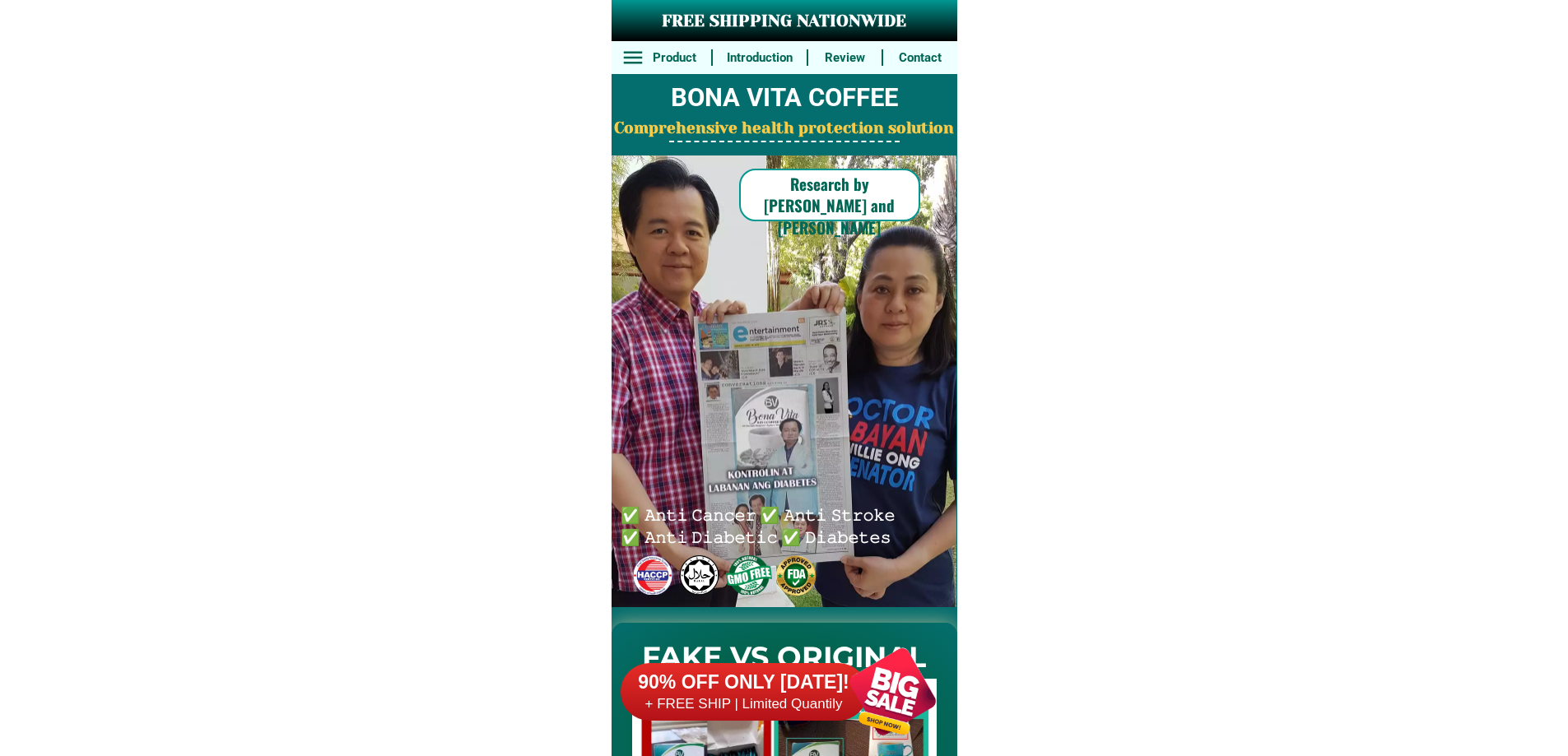
click at [715, 673] on h6 "90% OFF ONLY [DATE]!" at bounding box center [744, 683] width 247 height 25
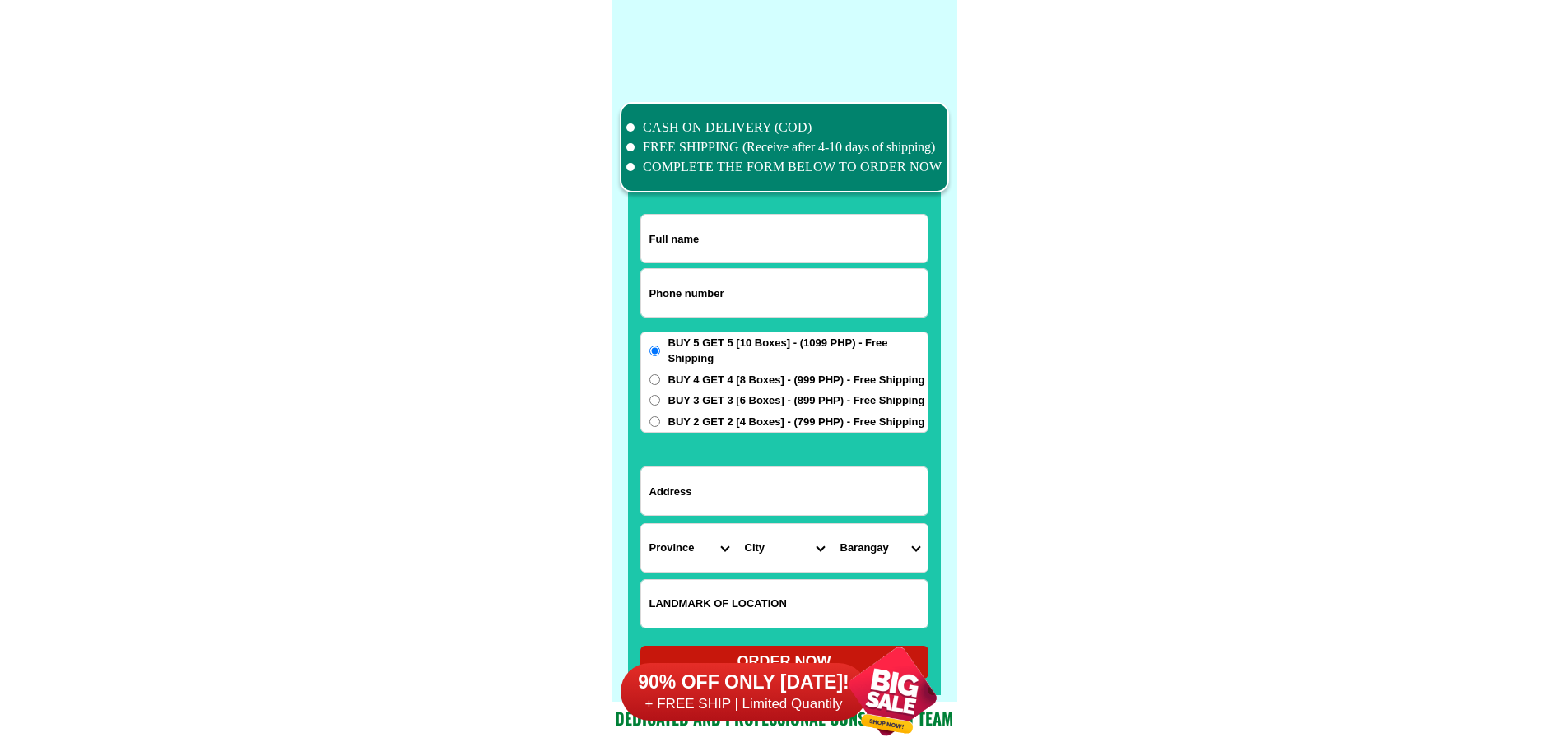
scroll to position [12791, 0]
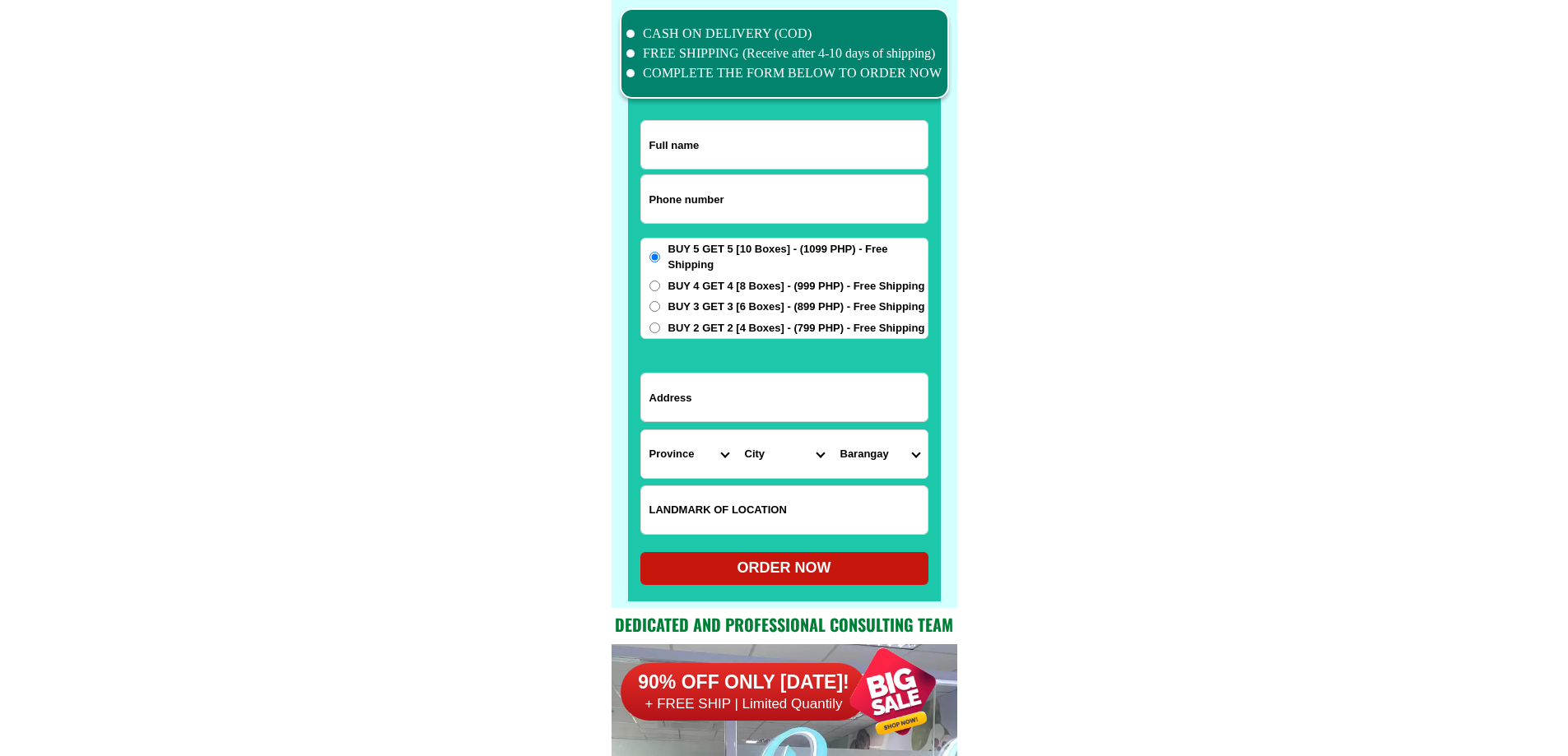
drag, startPoint x: 669, startPoint y: 408, endPoint x: 666, endPoint y: 427, distance: 19.2
click at [668, 416] on input "Input address" at bounding box center [784, 396] width 287 height 47
click at [666, 447] on select "Province [GEOGRAPHIC_DATA] [GEOGRAPHIC_DATA] [GEOGRAPHIC_DATA] [GEOGRAPHIC_DATA…" at bounding box center [688, 453] width 96 height 47
select select "63_829"
click at [641, 430] on select "Province [GEOGRAPHIC_DATA] [GEOGRAPHIC_DATA] [GEOGRAPHIC_DATA] [GEOGRAPHIC_DATA…" at bounding box center [688, 453] width 96 height 47
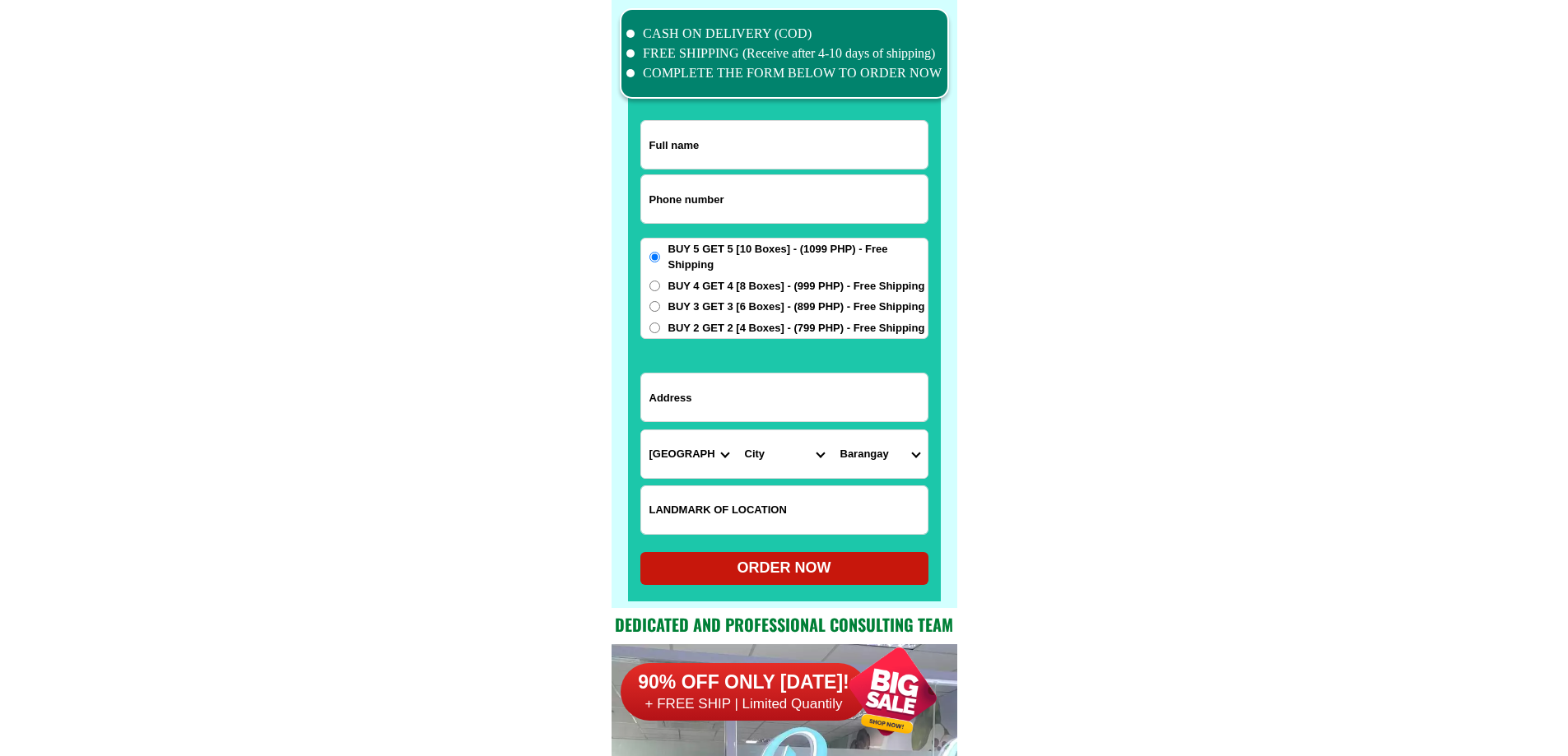
click at [799, 461] on select "City Bacuag Claver Dapa Del-carmen Gigaquit Mainit Malimono San-benito San-fran…" at bounding box center [784, 453] width 96 height 47
click at [799, 461] on select "City Bacuag Claver Dapa Del-carmen Gigaquit Mainit Malimono San-benito San-fran…" at bounding box center [784, 453] width 96 height 47
click at [749, 468] on select "City Bacuag Claver Dapa Del-carmen Gigaquit Mainit Malimono San-benito San-fran…" at bounding box center [784, 453] width 96 height 47
click at [737, 430] on select "City Bacuag Claver Dapa Del-carmen Gigaquit Mainit Malimono San-benito San-fran…" at bounding box center [784, 453] width 96 height 47
click at [873, 463] on select "Barangay Bagakay (pob. west) Cabugo Cagdianao Daywan Hayanggabon Ladgaron (pob.…" at bounding box center [880, 453] width 96 height 47
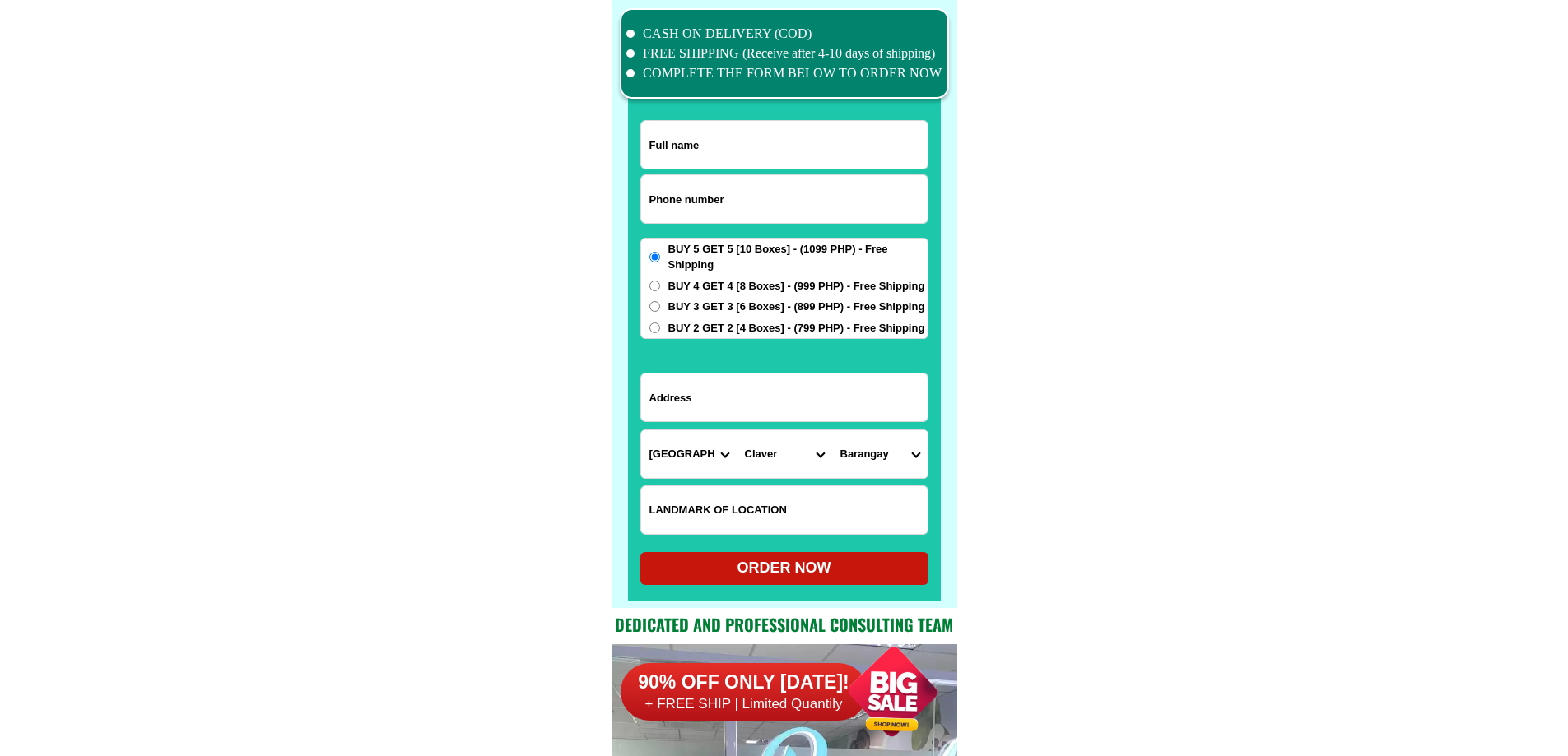
click at [805, 467] on select "City Bacuag Claver Dapa Del-carmen Gigaquit Mainit Malimono San-benito San-fran…" at bounding box center [784, 453] width 96 height 47
select select "63_8294287"
drag, startPoint x: 805, startPoint y: 467, endPoint x: 854, endPoint y: 454, distance: 50.7
click at [807, 465] on select "City Bacuag Claver Dapa Del-carmen Gigaquit Mainit Malimono San-benito San-fran…" at bounding box center [784, 453] width 96 height 47
click at [861, 452] on select "Barangay Alambique (pob.) Anibongan Cam-boayon Camam-onan Ipil (pob.) Lahi Maha…" at bounding box center [880, 453] width 96 height 47
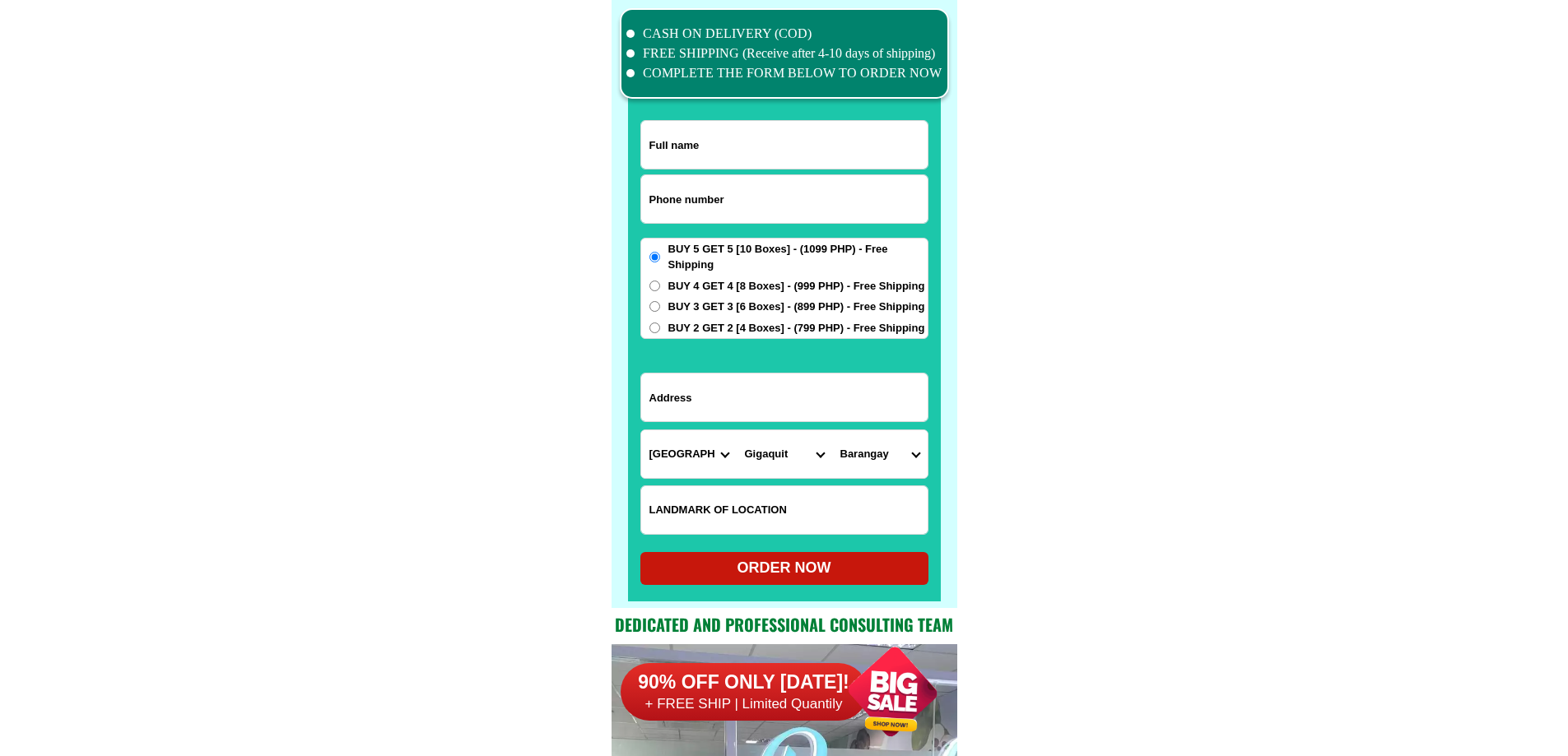
click at [686, 460] on select "Province [GEOGRAPHIC_DATA] [GEOGRAPHIC_DATA] [GEOGRAPHIC_DATA] [GEOGRAPHIC_DATA…" at bounding box center [688, 453] width 96 height 47
select select "63_396"
click at [641, 430] on select "Province [GEOGRAPHIC_DATA] [GEOGRAPHIC_DATA] [GEOGRAPHIC_DATA] [GEOGRAPHIC_DATA…" at bounding box center [688, 453] width 96 height 47
click at [794, 462] on select "City Bacolod-city Bago-city Binalbagan Cadiz-city Candoni Cauayan Enrique-b.-ma…" at bounding box center [784, 453] width 96 height 47
select select "63_3967961"
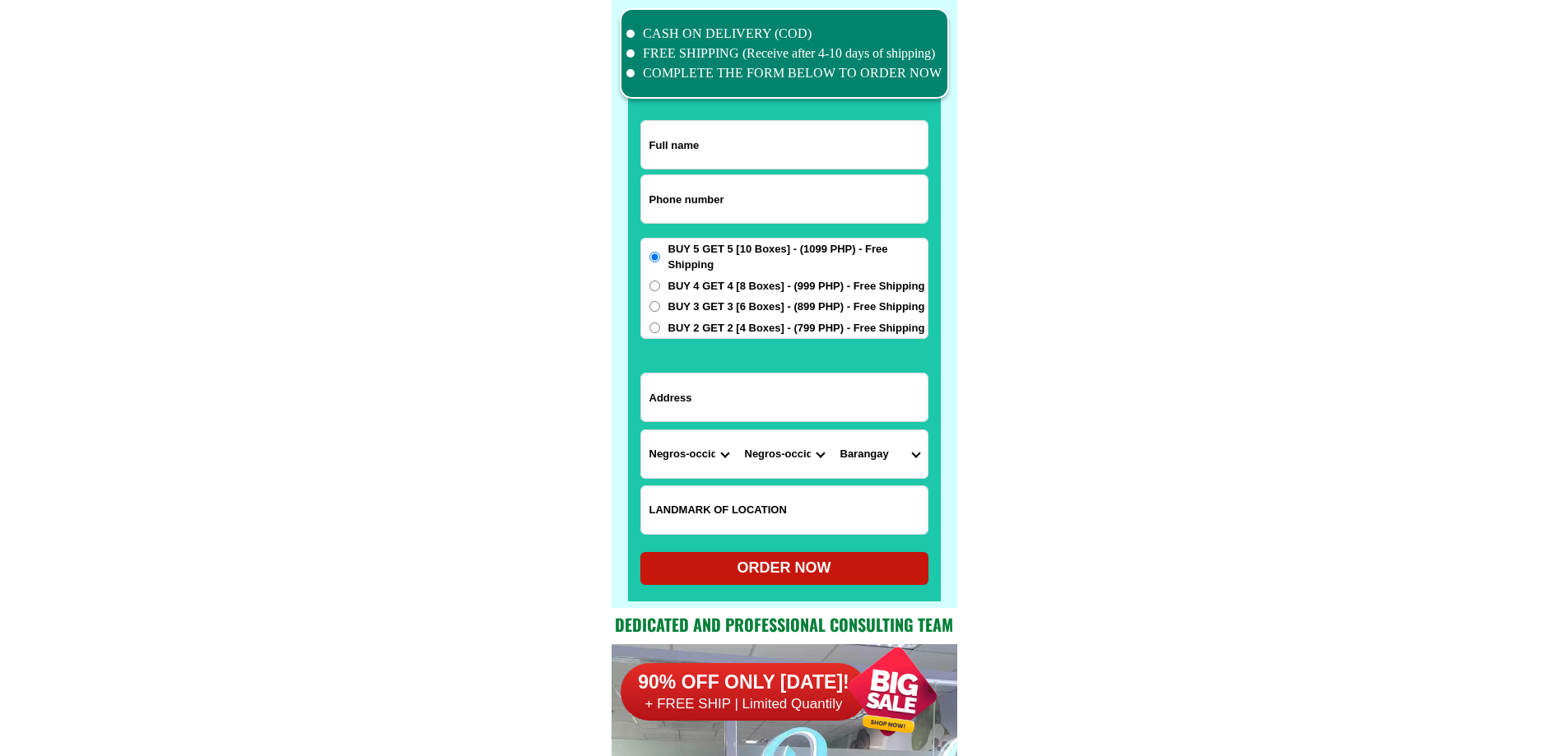
click at [737, 430] on select "City Bacolod-city Bago-city Binalbagan Cadiz-city Candoni Cauayan Enrique-b.-ma…" at bounding box center [784, 453] width 96 height 47
click at [846, 400] on input "Input address" at bounding box center [784, 396] width 287 height 47
paste input "Antipolo Pontevedra Purok Palma penabalonan"
type input "Antipolo Pontevedra Purok Palma penabalonan"
click at [873, 453] on select "Barangay Antipolo BARANGAY I (POB.) BARANGAY II (POB.) BARANGAY III (POB.) Buen…" at bounding box center [880, 453] width 96 height 47
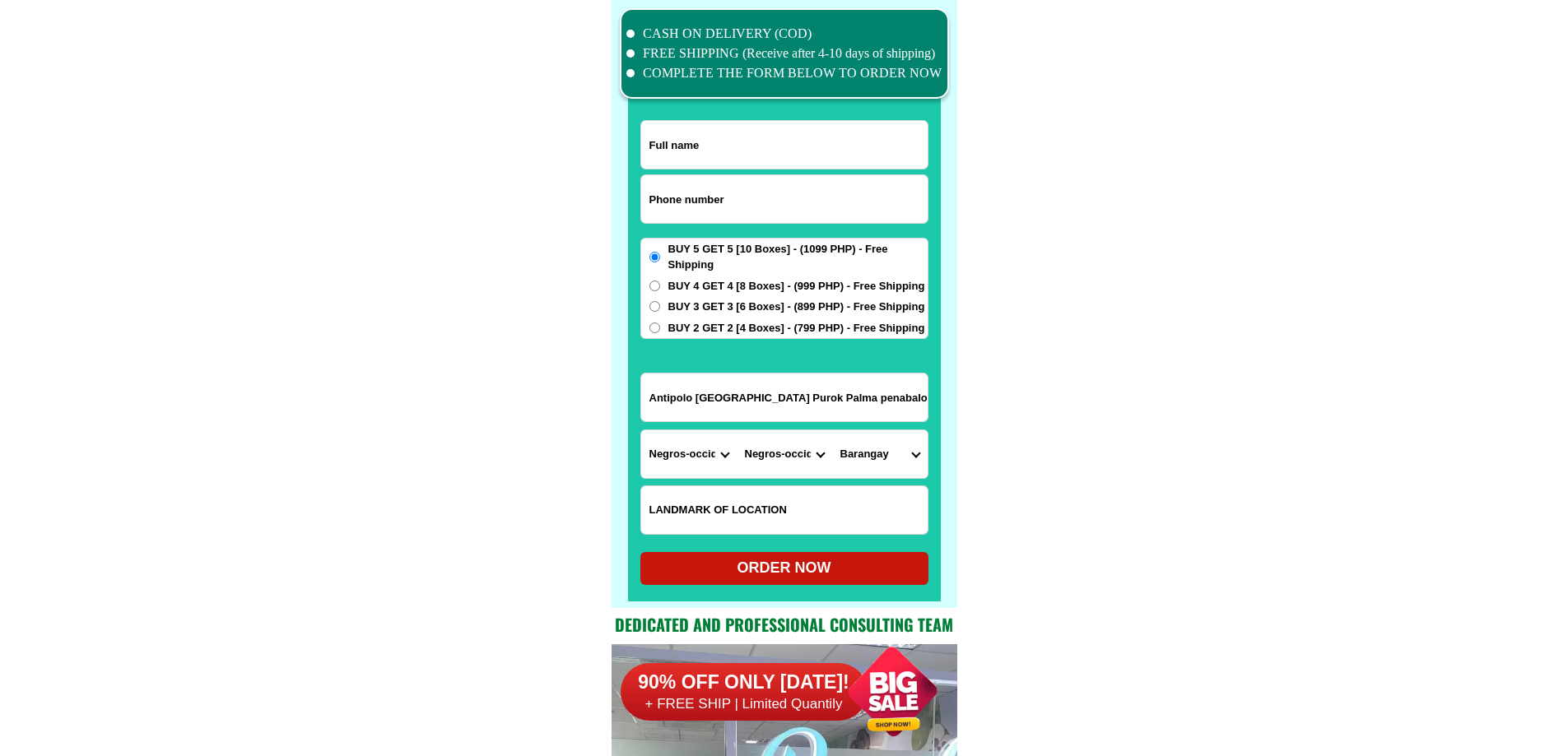
select select "63_396796141871012"
click at [832, 430] on select "Barangay Antipolo BARANGAY I (POB.) BARANGAY II (POB.) BARANGAY III (POB.) Buen…" at bounding box center [880, 453] width 96 height 47
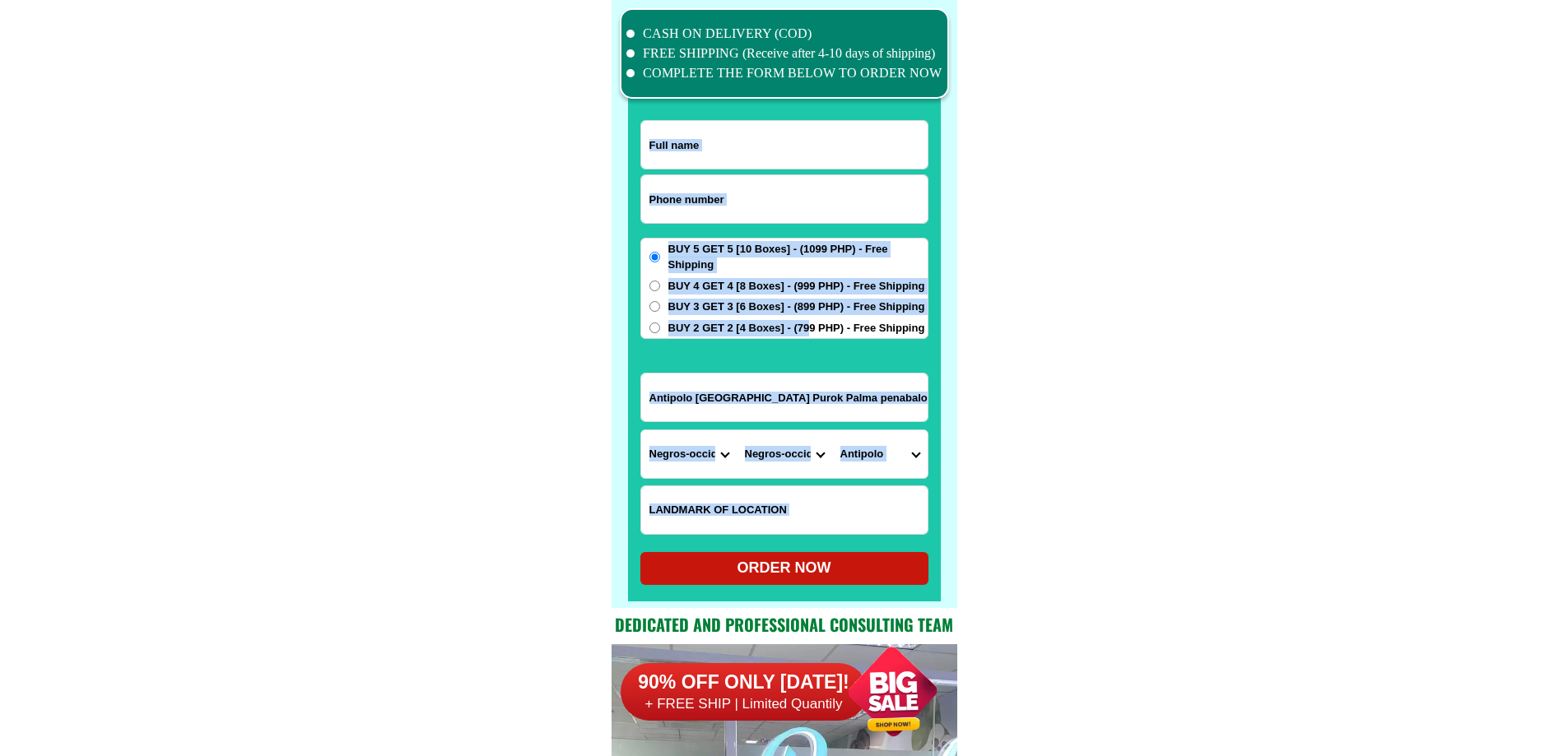
click at [807, 339] on form "ORDER NOW Antipolo Pontevedra Purok Palma penabalonan Province Abra Agusan-del-…" at bounding box center [784, 353] width 288 height 465
click at [812, 329] on span "BUY 2 GET 2 [4 Boxes] - (799 PHP) - Free Shipping" at bounding box center [797, 328] width 256 height 16
click at [660, 329] on input "BUY 2 GET 2 [4 Boxes] - (799 PHP) - Free Shipping" at bounding box center [655, 328] width 10 height 10
radio input "true"
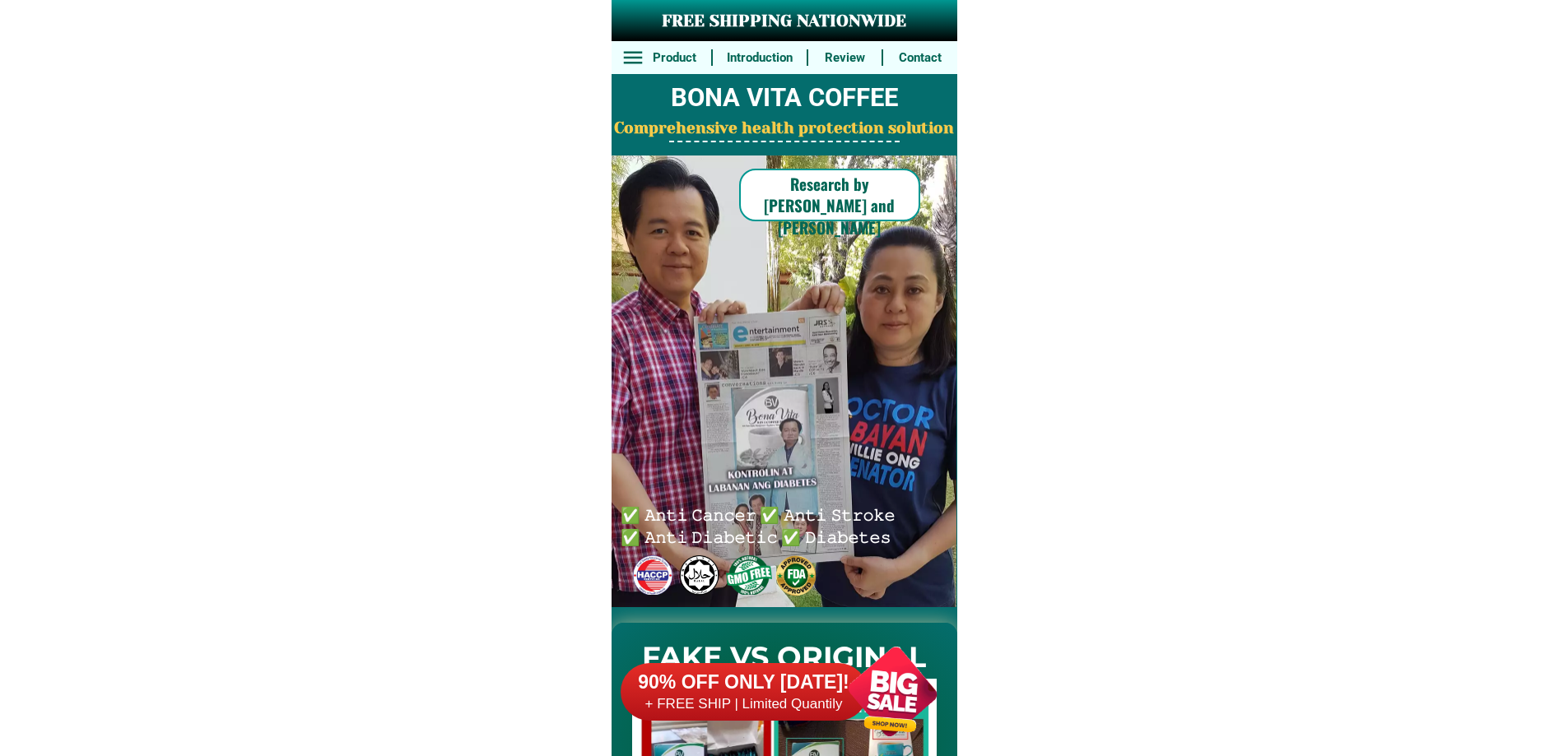
drag, startPoint x: 739, startPoint y: 679, endPoint x: 721, endPoint y: 683, distance: 18.4
click at [741, 677] on h6 "90% OFF ONLY [DATE]!" at bounding box center [744, 683] width 247 height 25
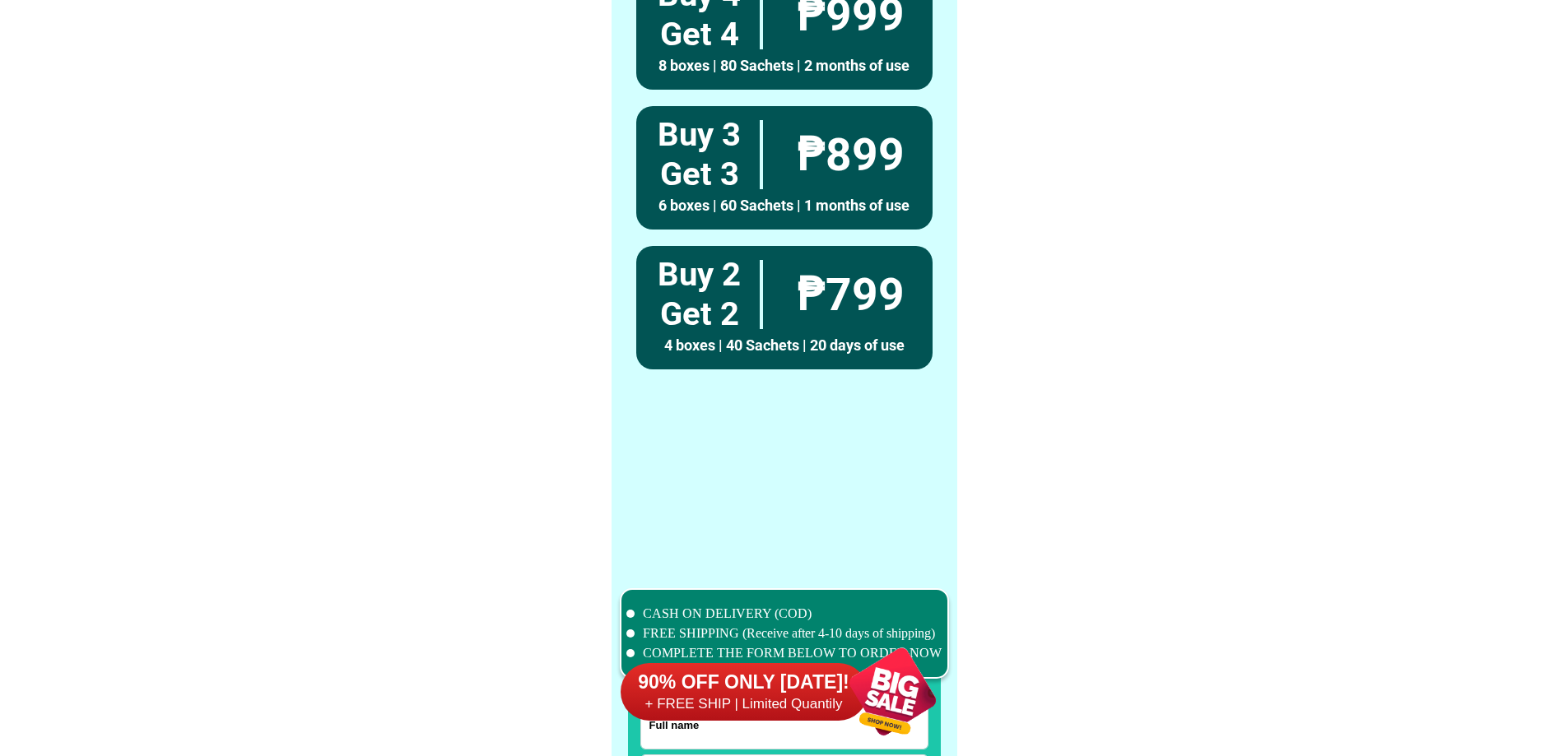
scroll to position [12791, 0]
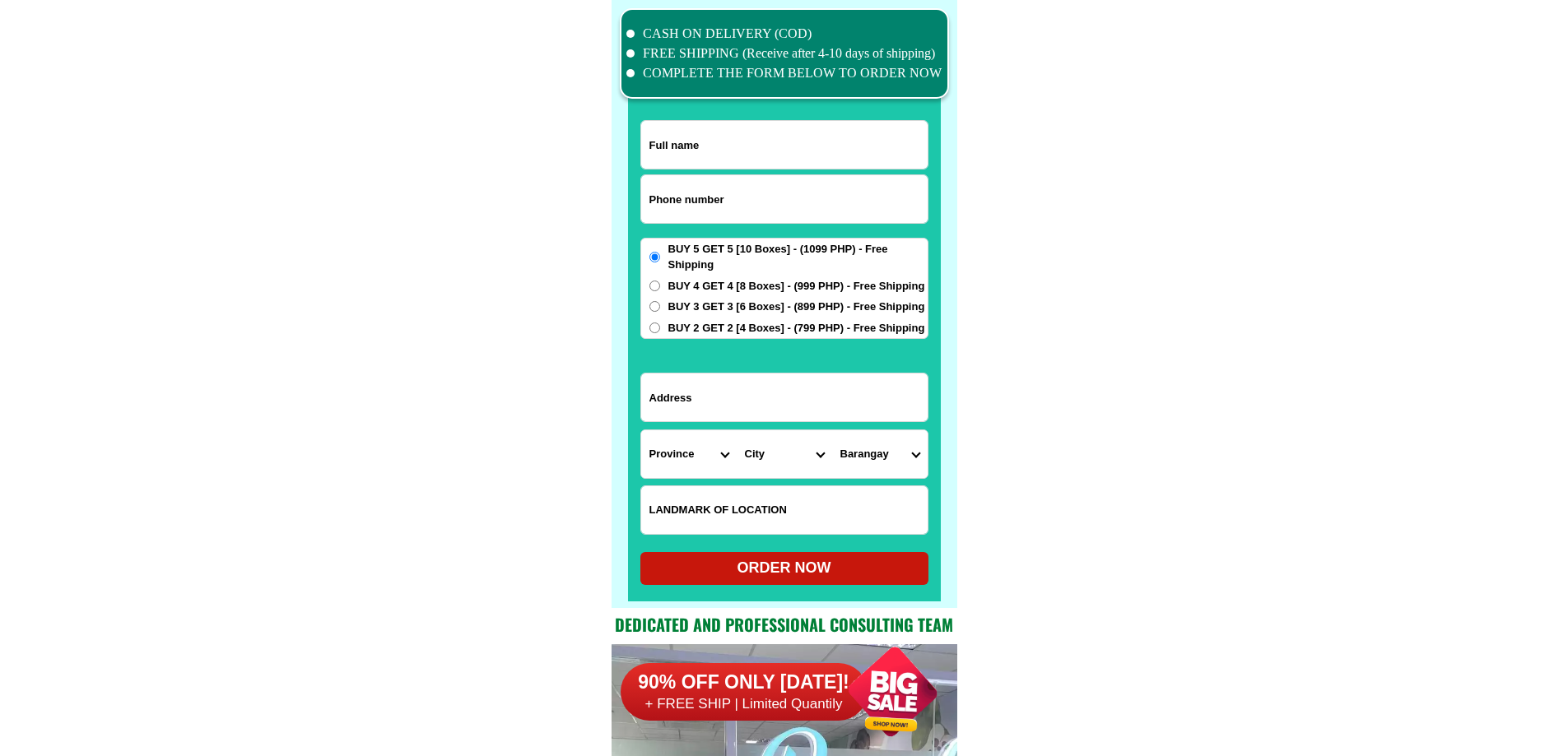
click at [690, 458] on select "Province [GEOGRAPHIC_DATA] [GEOGRAPHIC_DATA] [GEOGRAPHIC_DATA] [GEOGRAPHIC_DATA…" at bounding box center [688, 453] width 96 height 47
select select "63_600"
click at [641, 430] on select "Province [GEOGRAPHIC_DATA] [GEOGRAPHIC_DATA] [GEOGRAPHIC_DATA] [GEOGRAPHIC_DATA…" at bounding box center [688, 453] width 96 height 47
click at [769, 469] on select "City [GEOGRAPHIC_DATA][PERSON_NAME] [GEOGRAPHIC_DATA]-city [GEOGRAPHIC_DATA] [G…" at bounding box center [784, 453] width 96 height 47
select select "63_6006502"
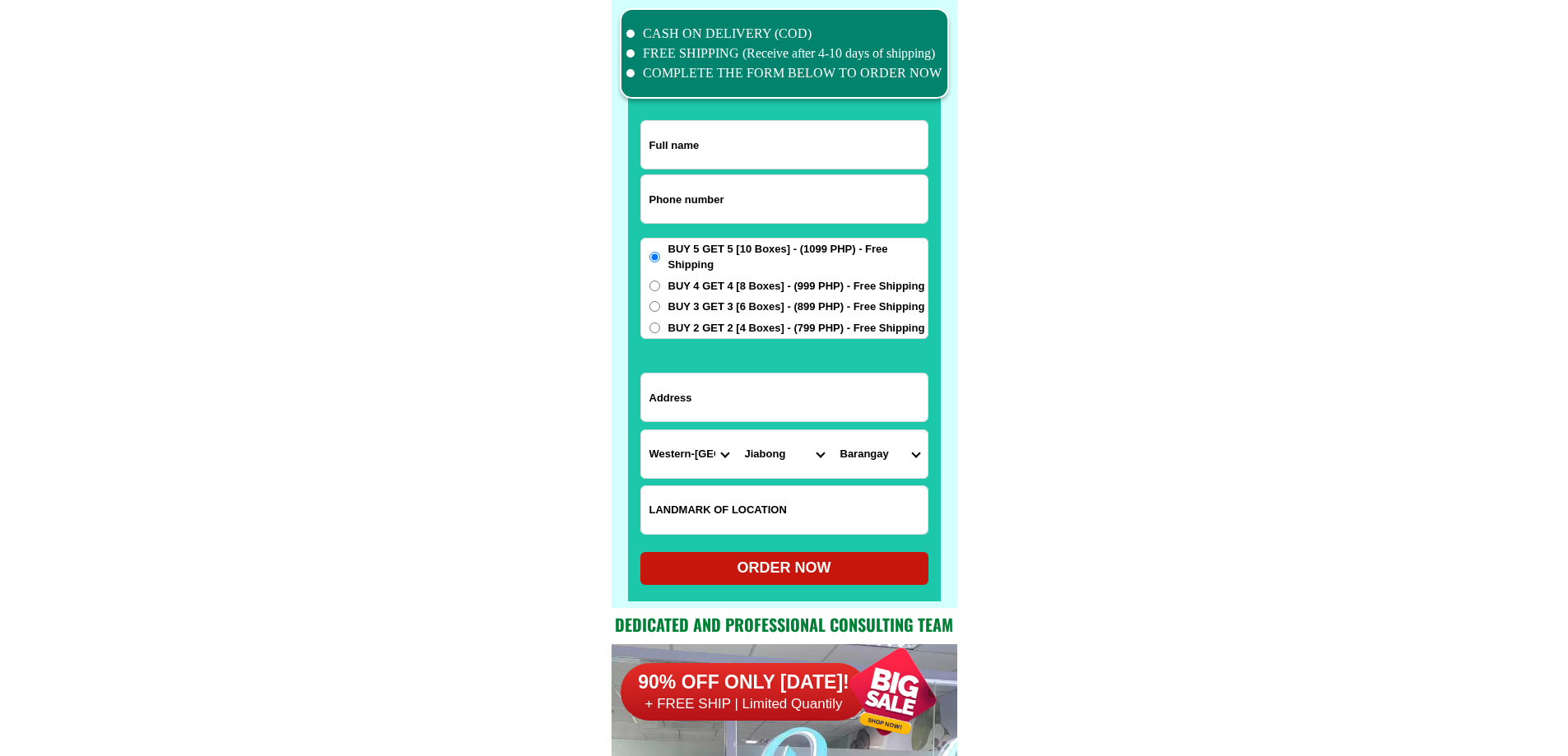
click at [769, 469] on select "City [GEOGRAPHIC_DATA][PERSON_NAME] [GEOGRAPHIC_DATA]-city [GEOGRAPHIC_DATA] [G…" at bounding box center [784, 453] width 96 height 47
click at [903, 458] on select "[GEOGRAPHIC_DATA] Barangay no. 1 (pob.) Barangay no. 2 (pob.) Barangay no. 3 (p…" at bounding box center [880, 453] width 96 height 47
click at [740, 400] on input "Input address" at bounding box center [784, 396] width 287 height 47
drag, startPoint x: 915, startPoint y: 409, endPoint x: 910, endPoint y: 445, distance: 36.3
click at [914, 415] on input "Input address" at bounding box center [784, 396] width 287 height 47
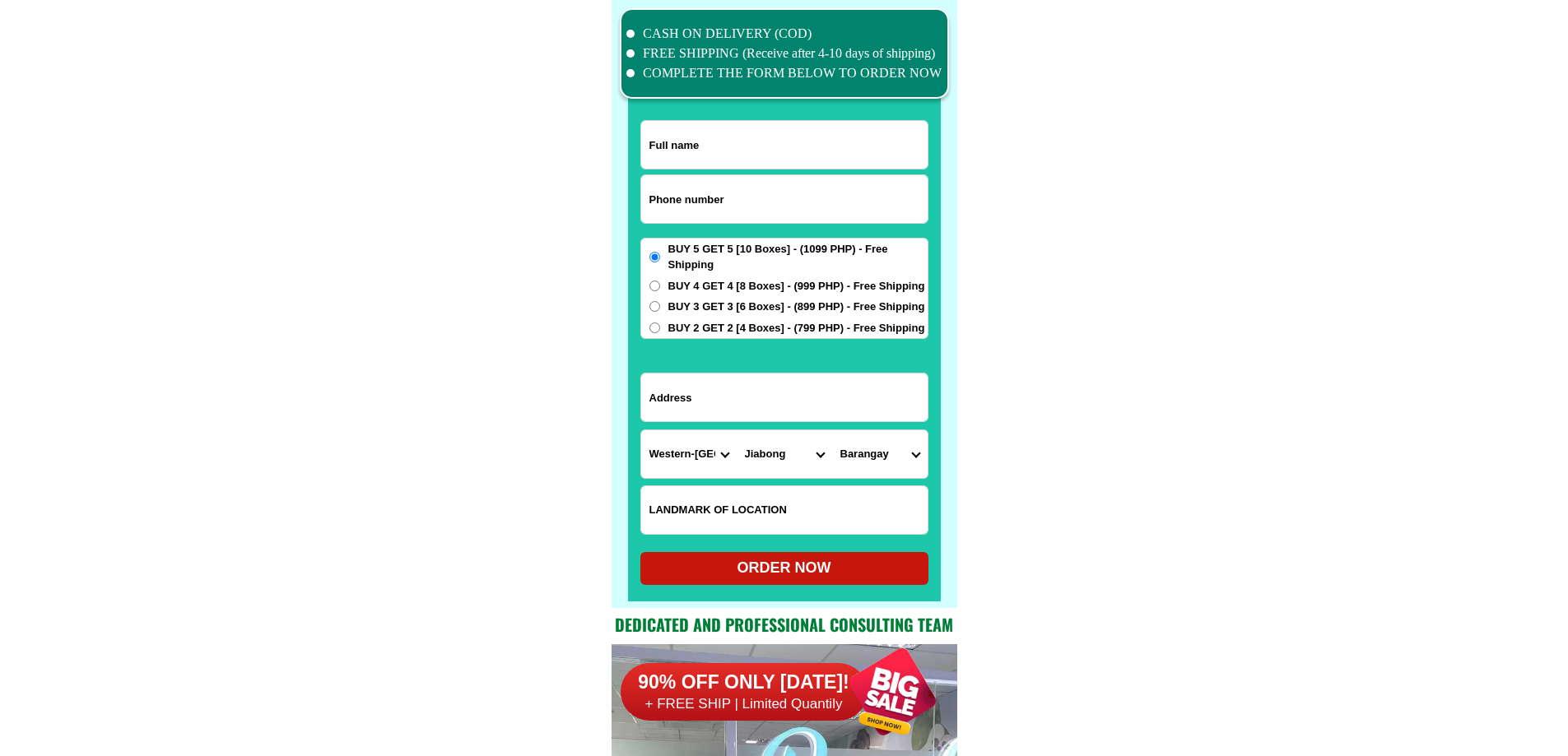
click at [915, 444] on select "[GEOGRAPHIC_DATA] Barangay no. 1 (pob.) Barangay no. 2 (pob.) Barangay no. 3 (p…" at bounding box center [880, 453] width 96 height 47
select select "63_60065026218"
click at [767, 399] on input "Input address" at bounding box center [784, 396] width 287 height 47
click at [947, 447] on div "CASH ON DELIVERY (COD) FREE SHIPPING (Receive after 4-10 days of shipping) COMP…" at bounding box center [785, 304] width 346 height 608
drag, startPoint x: 925, startPoint y: 449, endPoint x: 915, endPoint y: 439, distance: 14.1
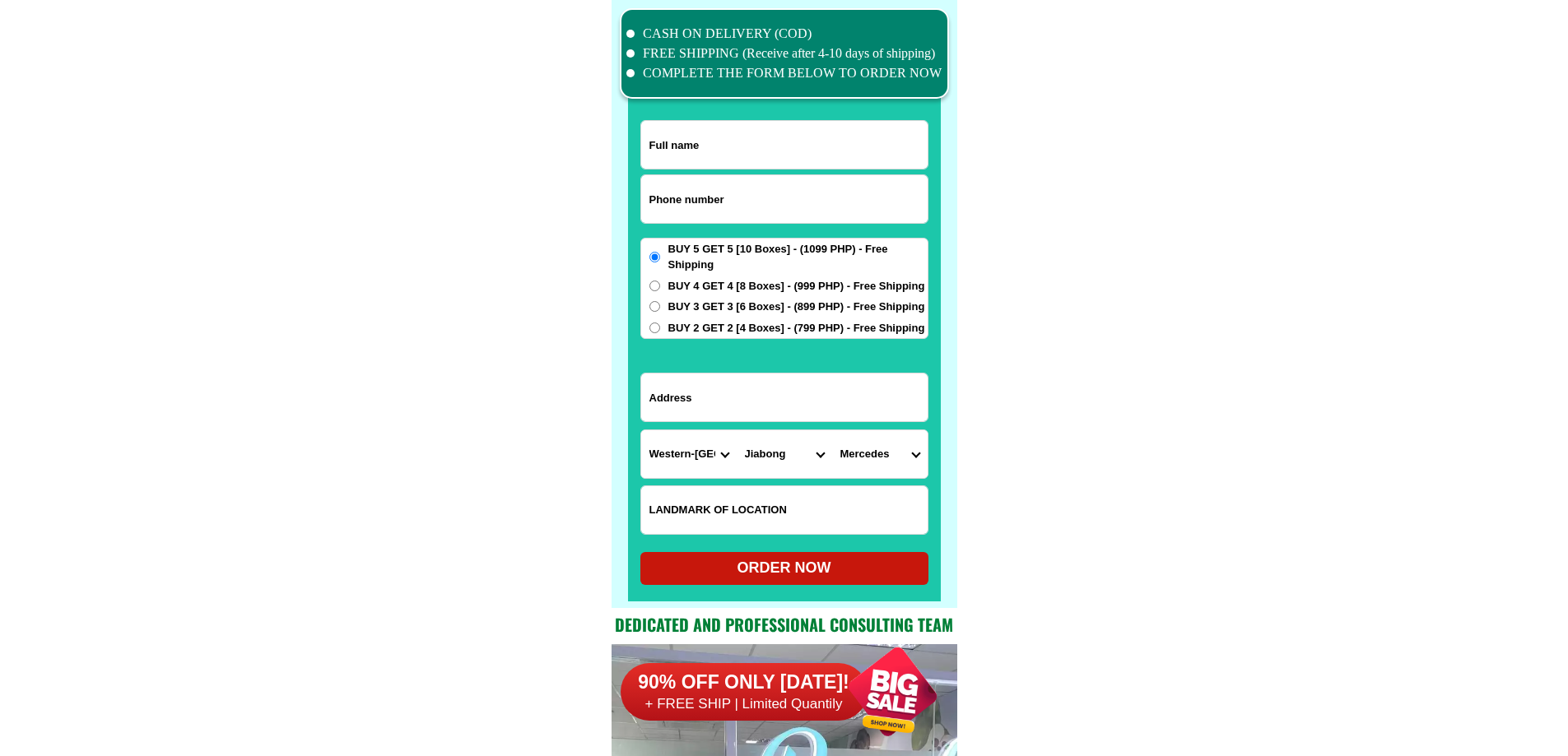
click at [925, 449] on select "[GEOGRAPHIC_DATA] Barangay no. 1 (pob.) Barangay no. 2 (pob.) Barangay no. 3 (p…" at bounding box center [880, 453] width 96 height 47
